Goal: Information Seeking & Learning: Learn about a topic

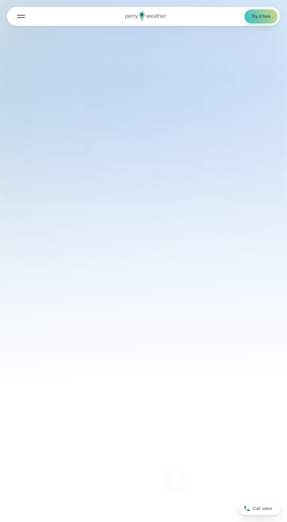
select select "***"
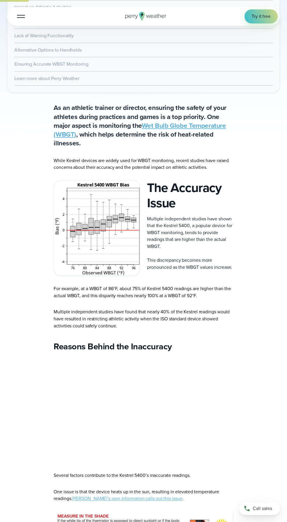
scroll to position [260, 0]
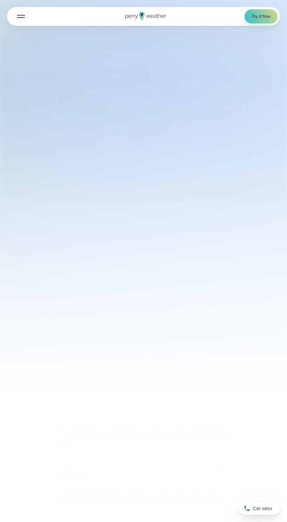
select select "***"
